Goal: Task Accomplishment & Management: Complete application form

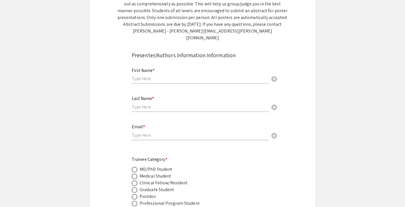
scroll to position [55, 0]
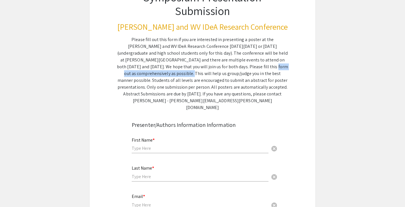
drag, startPoint x: 180, startPoint y: 67, endPoint x: 255, endPoint y: 67, distance: 75.1
click at [255, 67] on div "Please fill out this form if you are interested in presenting a poster at the […" at bounding box center [202, 73] width 171 height 75
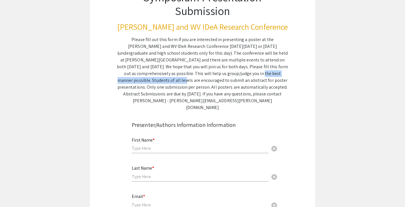
drag, startPoint x: 166, startPoint y: 75, endPoint x: 246, endPoint y: 75, distance: 80.2
click at [246, 75] on div "Please fill out this form if you are interested in presenting a poster at the […" at bounding box center [202, 73] width 171 height 75
click at [282, 84] on div "Please fill out this form if you are interested in presenting a poster at the […" at bounding box center [202, 73] width 171 height 75
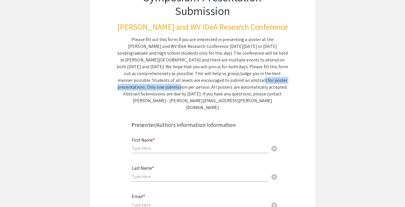
drag, startPoint x: 159, startPoint y: 81, endPoint x: 252, endPoint y: 81, distance: 92.6
click at [252, 81] on div "Please fill out this form if you are interested in presenting a poster at the […" at bounding box center [202, 73] width 171 height 75
click at [279, 98] on div "Please fill out this form if you are interested in presenting a poster at the […" at bounding box center [202, 73] width 171 height 75
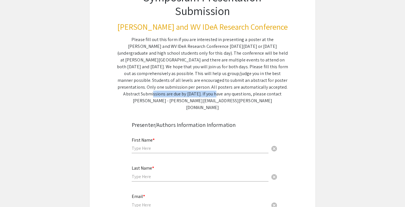
drag, startPoint x: 208, startPoint y: 88, endPoint x: 276, endPoint y: 88, distance: 68.0
click at [276, 88] on div "Please fill out this form if you are interested in presenting a poster at the […" at bounding box center [202, 73] width 171 height 75
click at [273, 54] on div "Please fill out this form if you are interested in presenting a poster at the […" at bounding box center [202, 73] width 171 height 75
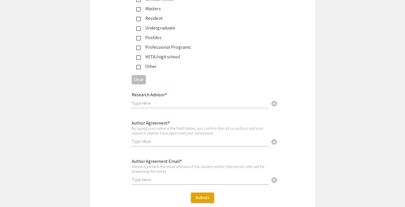
scroll to position [1413, 0]
